Goal: Task Accomplishment & Management: Use online tool/utility

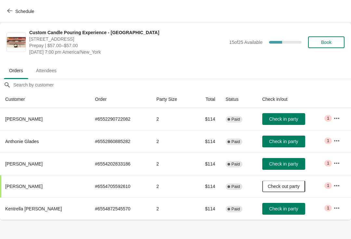
click at [331, 44] on span "Book" at bounding box center [326, 42] width 10 height 5
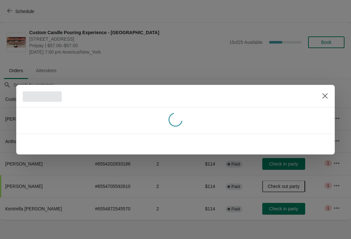
click at [329, 41] on div at bounding box center [175, 119] width 351 height 239
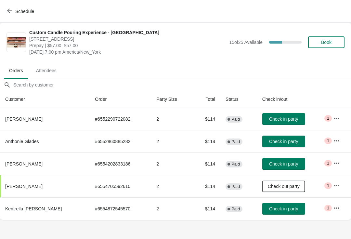
click at [315, 38] on button "Book" at bounding box center [326, 42] width 36 height 12
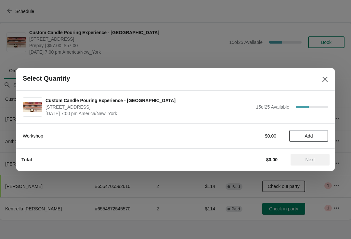
click at [315, 132] on button "Add" at bounding box center [308, 136] width 39 height 12
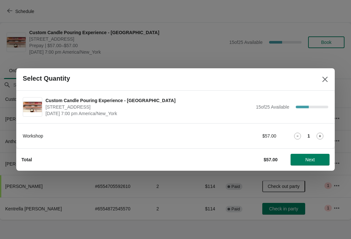
click at [318, 161] on span "Next" at bounding box center [310, 159] width 29 height 5
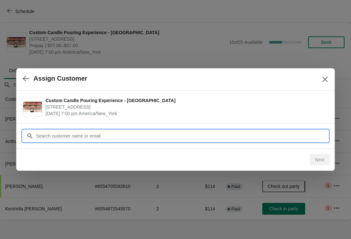
click at [44, 130] on input "Customer" at bounding box center [182, 136] width 293 height 12
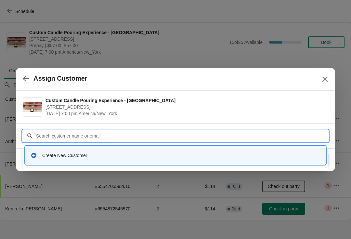
click at [39, 153] on div "Create New Customer" at bounding box center [176, 155] width 290 height 7
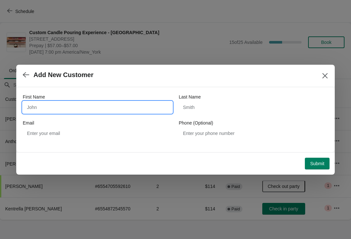
click at [40, 108] on input "First Name" at bounding box center [98, 107] width 150 height 12
type input "Janice"
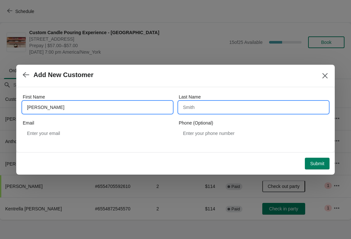
click at [249, 102] on input "Last Name" at bounding box center [254, 107] width 150 height 12
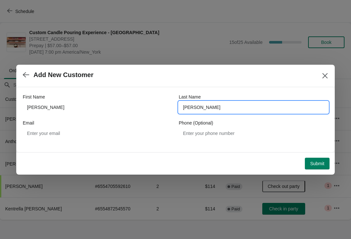
type input "Johnson"
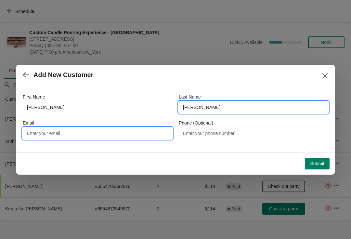
click at [82, 127] on input "Email" at bounding box center [98, 133] width 150 height 12
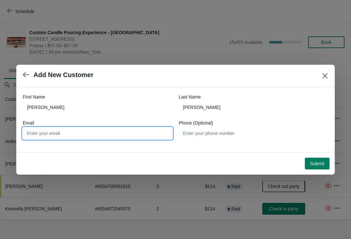
click at [328, 151] on div "First Name Janice Last Name Johnson Email Phone (Optional)" at bounding box center [175, 119] width 319 height 65
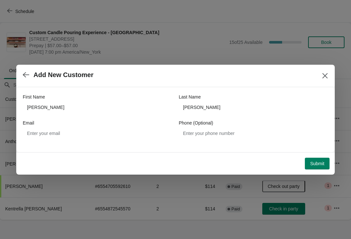
click at [320, 158] on button "Submit" at bounding box center [317, 164] width 25 height 12
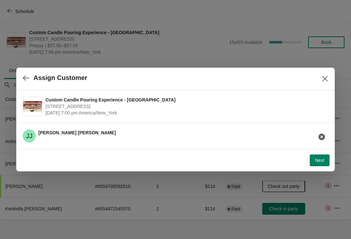
click at [323, 158] on span "Next" at bounding box center [319, 160] width 9 height 5
select select "Friend"
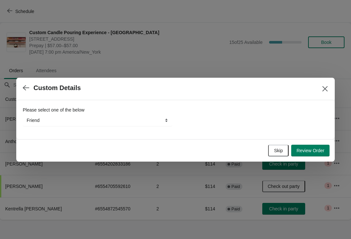
click at [315, 156] on button "Review Order" at bounding box center [310, 151] width 38 height 12
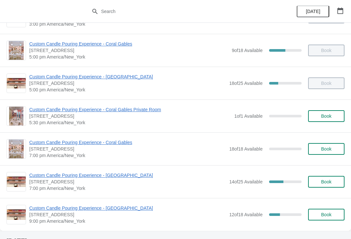
scroll to position [303, 0]
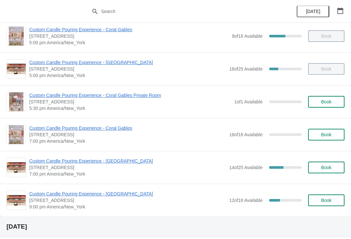
click at [42, 159] on span "Custom Candle Pouring Experience - [GEOGRAPHIC_DATA]" at bounding box center [127, 161] width 197 height 7
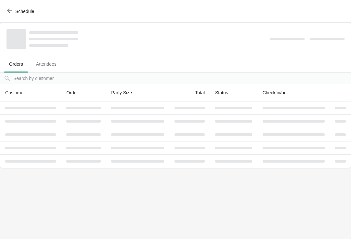
scroll to position [0, 0]
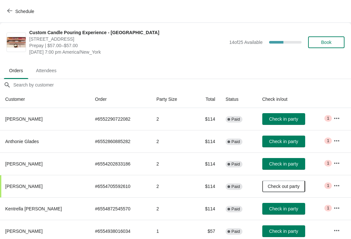
click at [271, 139] on span "Check in party" at bounding box center [283, 141] width 29 height 5
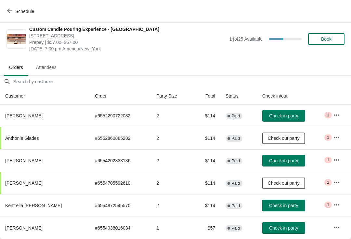
scroll to position [3, 0]
click at [269, 228] on span "Check in party" at bounding box center [283, 227] width 29 height 5
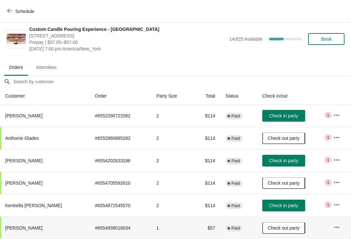
click at [322, 38] on span "Book" at bounding box center [326, 38] width 10 height 5
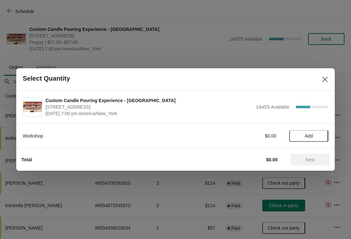
click at [306, 138] on span "Add" at bounding box center [309, 135] width 8 height 5
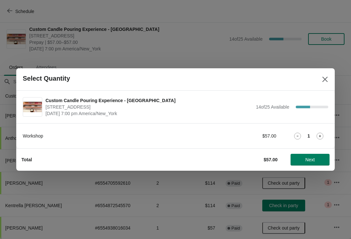
click at [311, 165] on button "Next" at bounding box center [310, 160] width 39 height 12
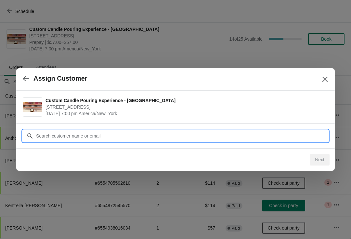
click at [129, 135] on input "Customer" at bounding box center [182, 136] width 293 height 12
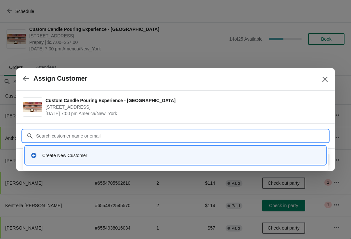
click at [43, 159] on div "Create New Customer" at bounding box center [175, 155] width 295 height 13
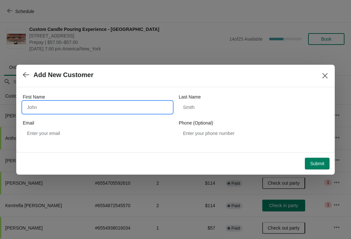
click at [38, 107] on input "First Name" at bounding box center [98, 107] width 150 height 12
type input "Monroe"
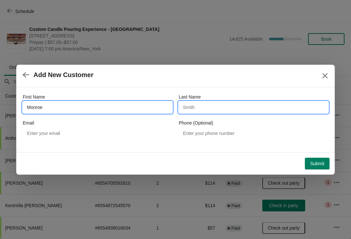
click at [198, 105] on input "Last Name" at bounding box center [254, 107] width 150 height 12
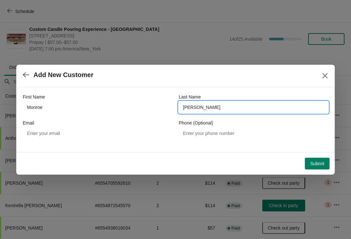
type input "[PERSON_NAME]"
click at [84, 121] on div "Email" at bounding box center [98, 123] width 150 height 7
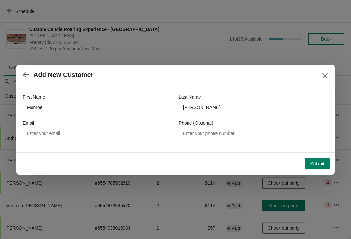
click at [320, 166] on span "Submit" at bounding box center [317, 163] width 14 height 5
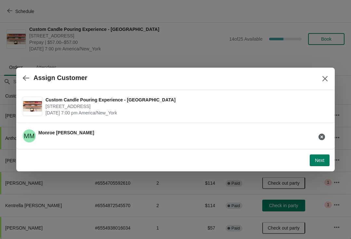
click at [320, 161] on span "Next" at bounding box center [319, 160] width 9 height 5
select select "Friend"
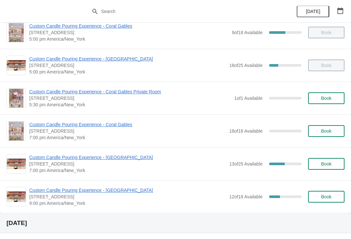
scroll to position [307, 0]
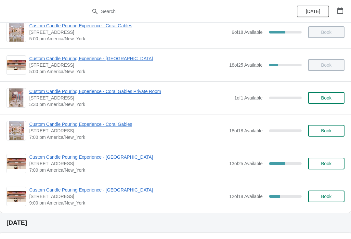
click at [41, 158] on span "Custom Candle Pouring Experience - [GEOGRAPHIC_DATA]" at bounding box center [127, 157] width 197 height 7
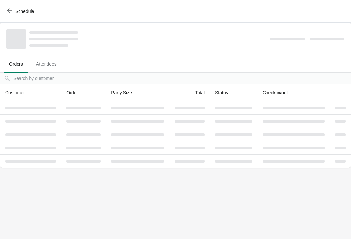
scroll to position [0, 0]
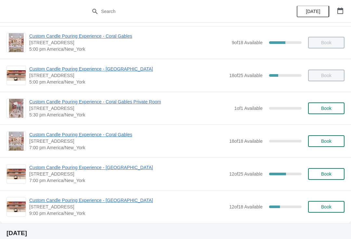
scroll to position [307, 0]
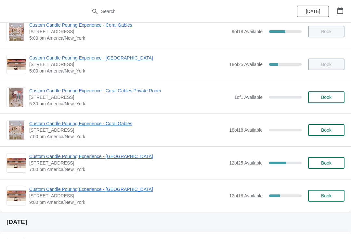
click at [33, 153] on span "Custom Candle Pouring Experience - [GEOGRAPHIC_DATA]" at bounding box center [127, 156] width 197 height 7
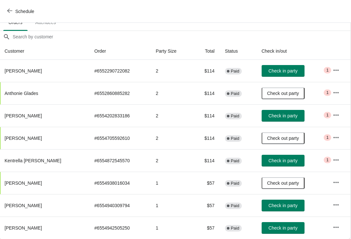
scroll to position [48, 0]
click at [280, 225] on span "Check in party" at bounding box center [283, 227] width 29 height 5
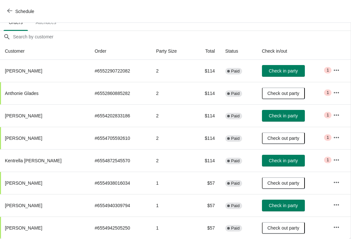
click at [272, 210] on button "Check in party" at bounding box center [283, 206] width 43 height 12
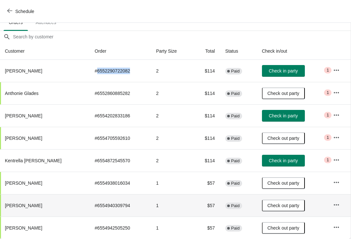
copy td "6552290722082"
copy td "6554872545570"
copy td "6554202833186"
click at [271, 118] on span "Check in party" at bounding box center [283, 115] width 29 height 5
